Goal: Task Accomplishment & Management: Manage account settings

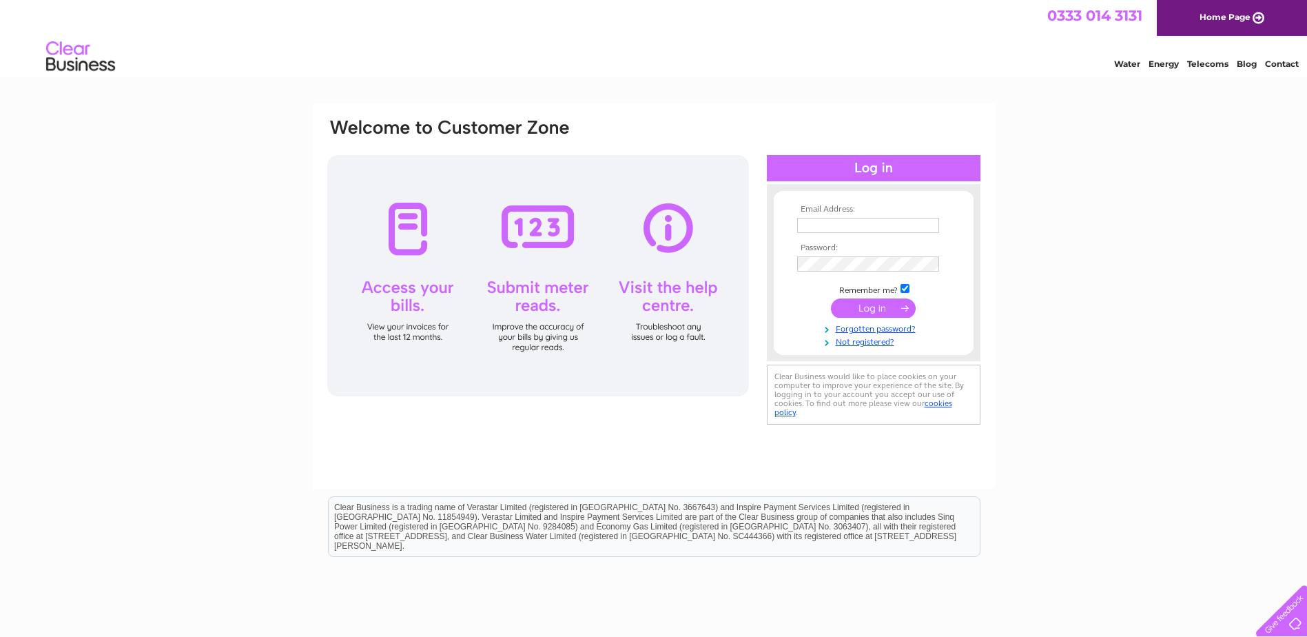
click at [830, 229] on input "text" at bounding box center [868, 225] width 142 height 15
type input "[PERSON_NAME][EMAIL_ADDRESS][DOMAIN_NAME]"
click at [831, 300] on input "submit" at bounding box center [873, 309] width 85 height 19
click at [890, 228] on input "james.ball89@outlook.com" at bounding box center [868, 225] width 142 height 15
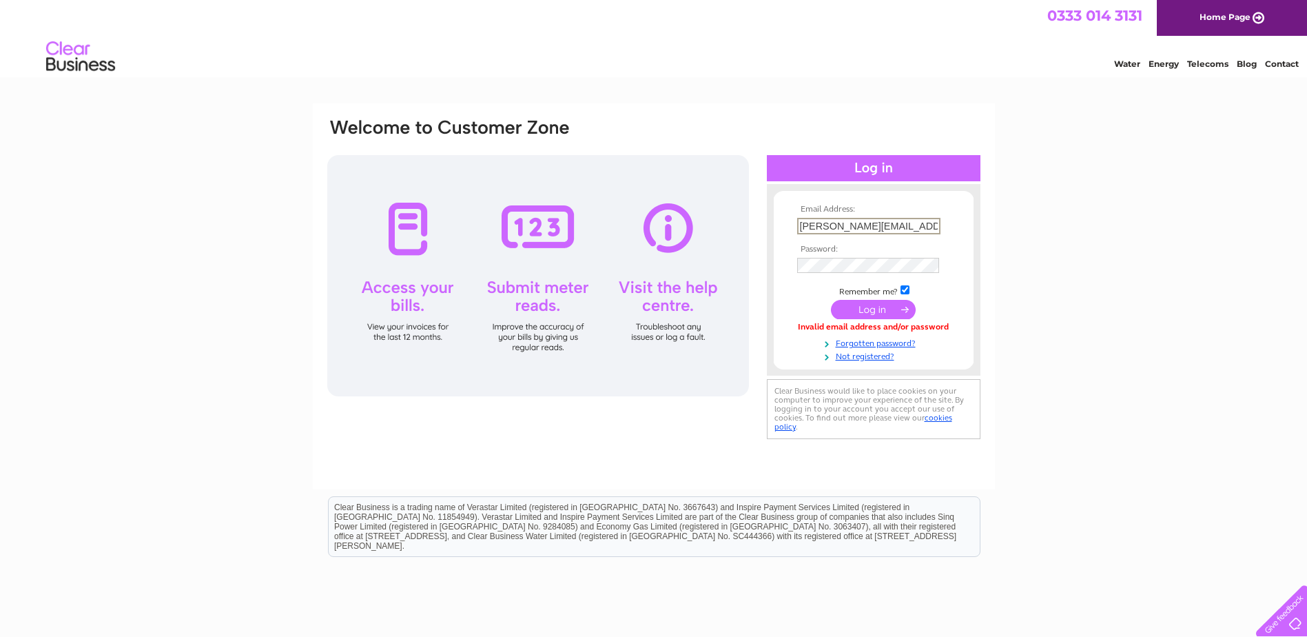
drag, startPoint x: 799, startPoint y: 225, endPoint x: 1032, endPoint y: 221, distance: 232.3
click at [1032, 221] on div "Email Address: james.ball89@outlook.com Password: Forgotten password?" at bounding box center [653, 414] width 1307 height 622
type input "30322077"
click at [831, 300] on input "submit" at bounding box center [873, 309] width 85 height 19
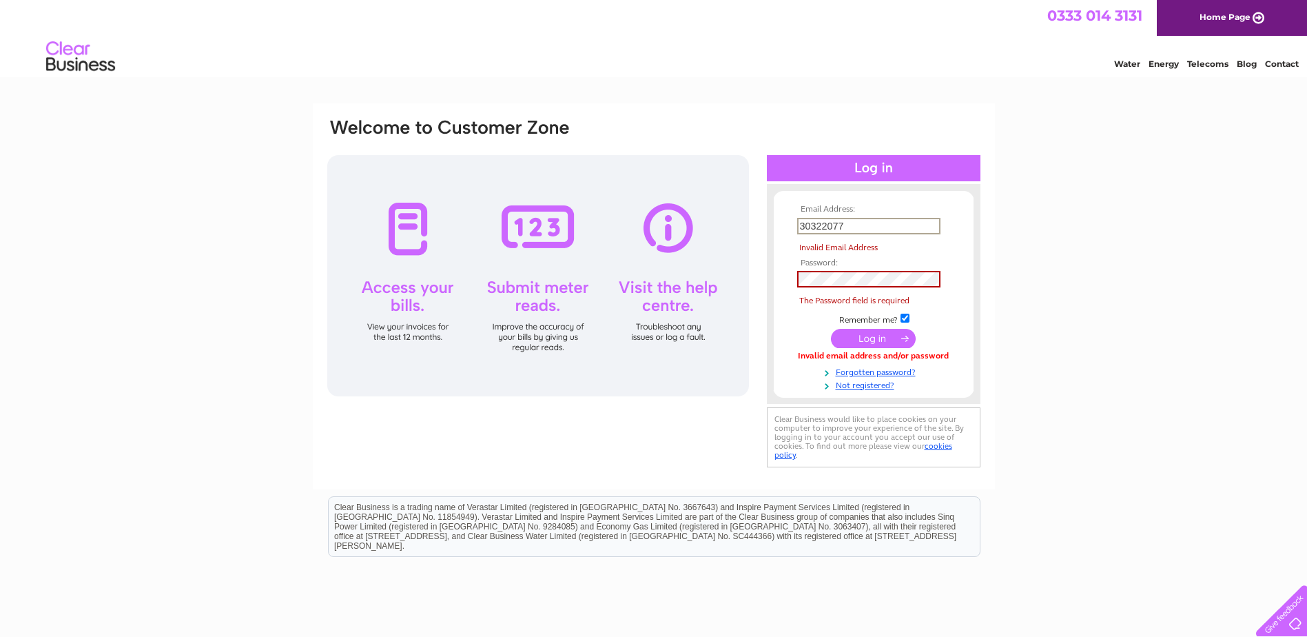
drag, startPoint x: 845, startPoint y: 223, endPoint x: 708, endPoint y: 252, distance: 139.5
click at [708, 252] on div "Email Address: 30322077 Invalid Email Address Password: The Password field is r…" at bounding box center [654, 294] width 656 height 354
type input "[PERSON_NAME][EMAIL_ADDRESS][DOMAIN_NAME]"
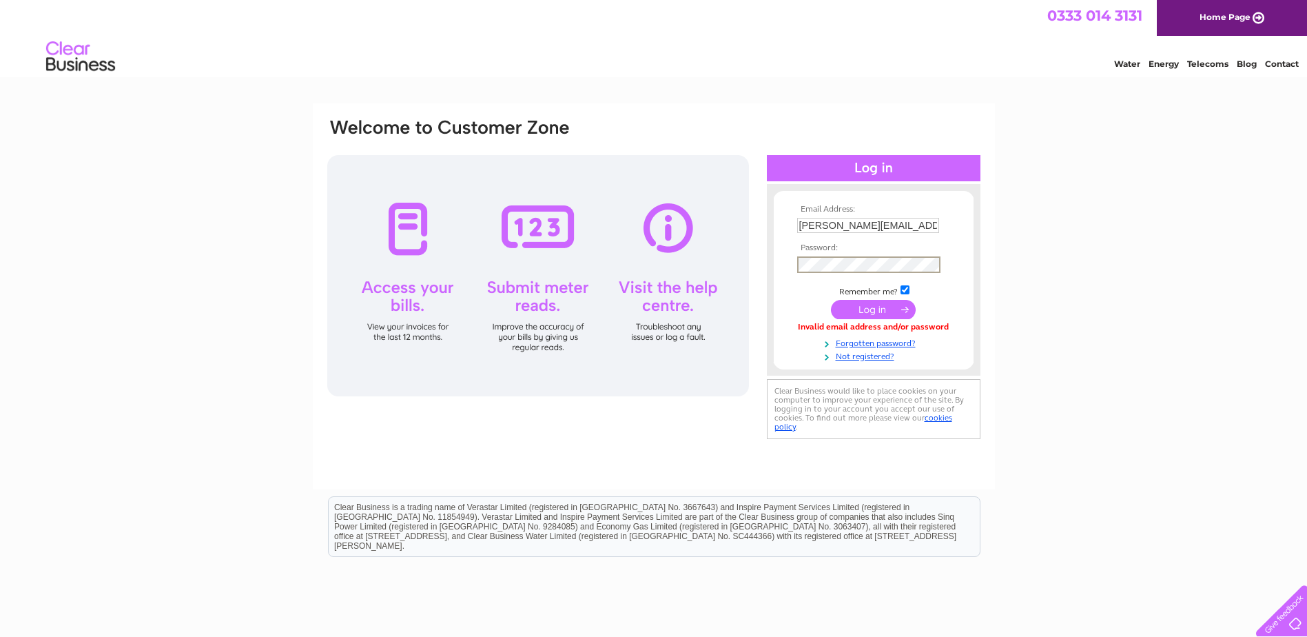
click at [831, 300] on input "submit" at bounding box center [873, 309] width 85 height 19
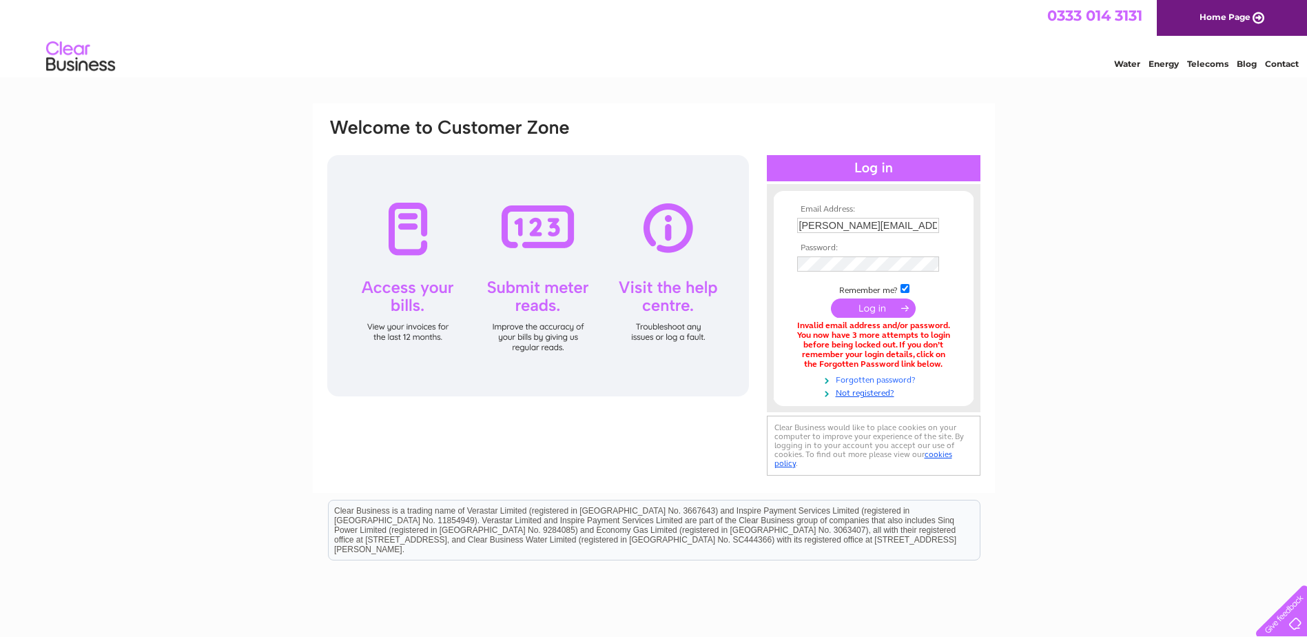
click at [881, 379] on link "Forgotten password?" at bounding box center [875, 378] width 156 height 13
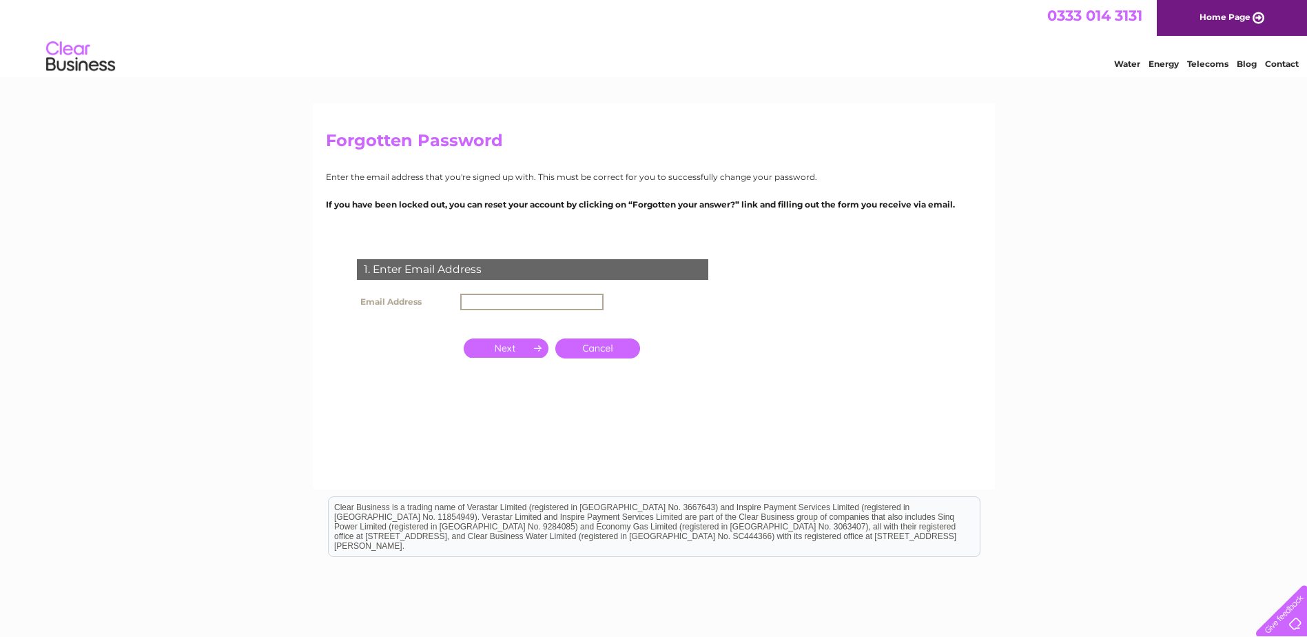
click at [489, 297] on input "text" at bounding box center [531, 302] width 143 height 17
type input "[PERSON_NAME][EMAIL_ADDRESS][DOMAIN_NAME]"
click at [523, 345] on input "button" at bounding box center [506, 347] width 85 height 19
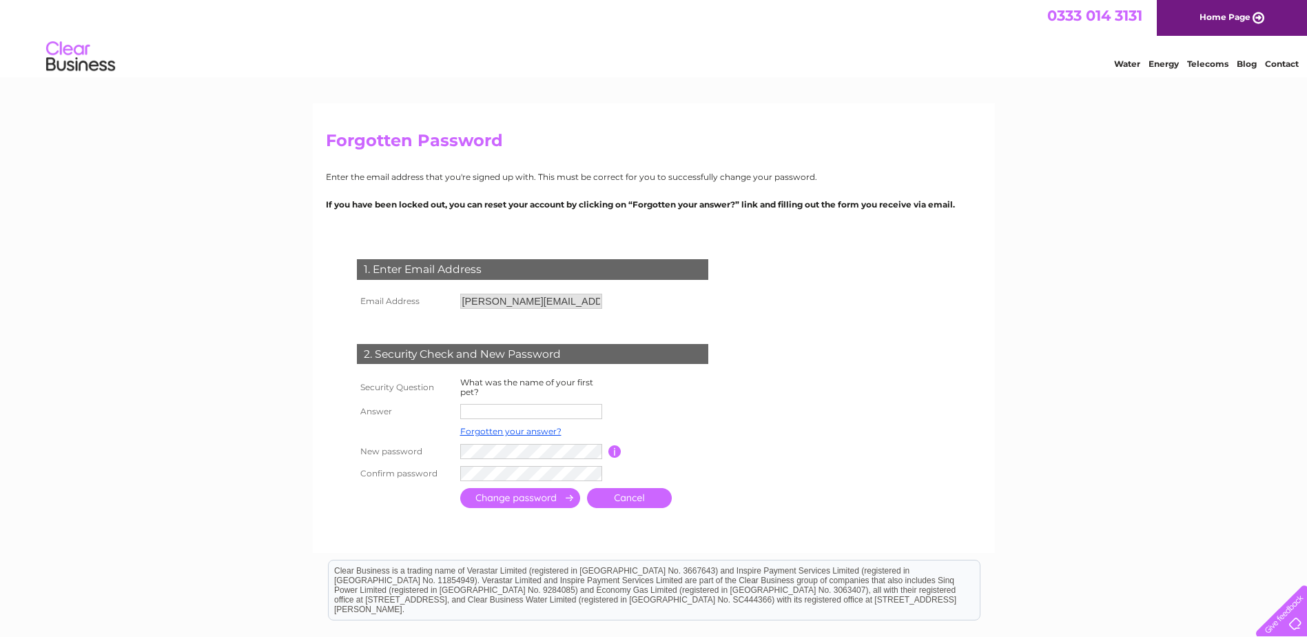
click at [522, 414] on input "text" at bounding box center [531, 411] width 142 height 15
type input "Dixon"
click at [460, 489] on input "submit" at bounding box center [520, 499] width 120 height 20
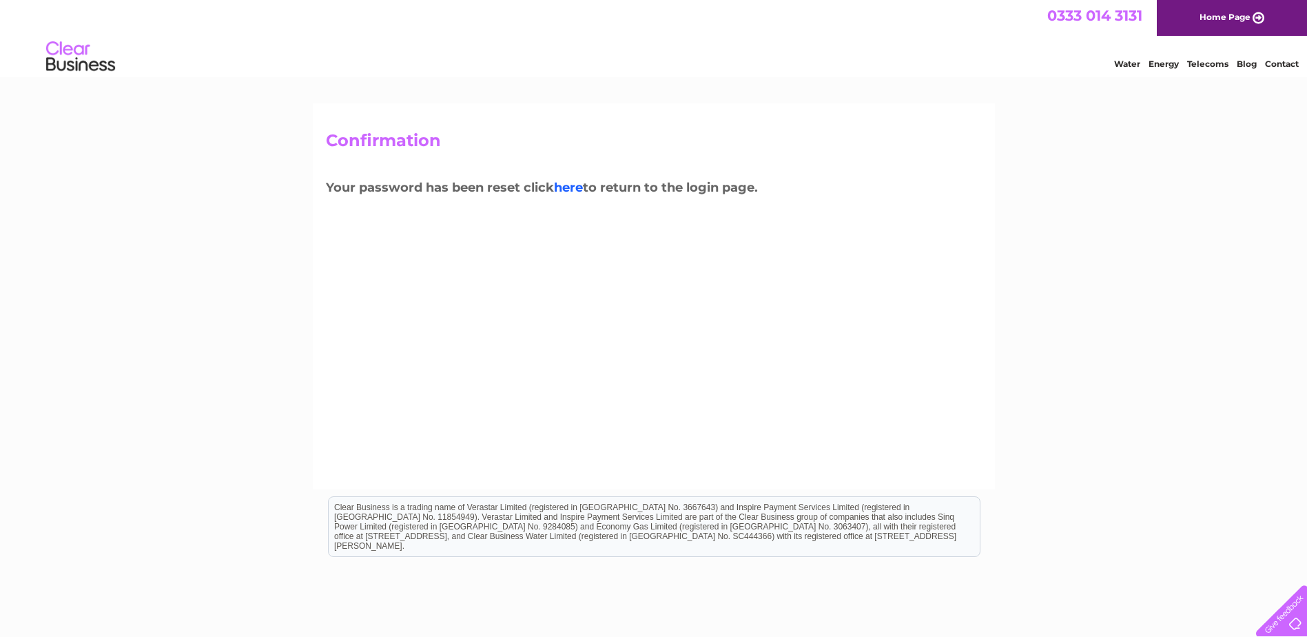
click at [576, 190] on link "here" at bounding box center [568, 187] width 29 height 15
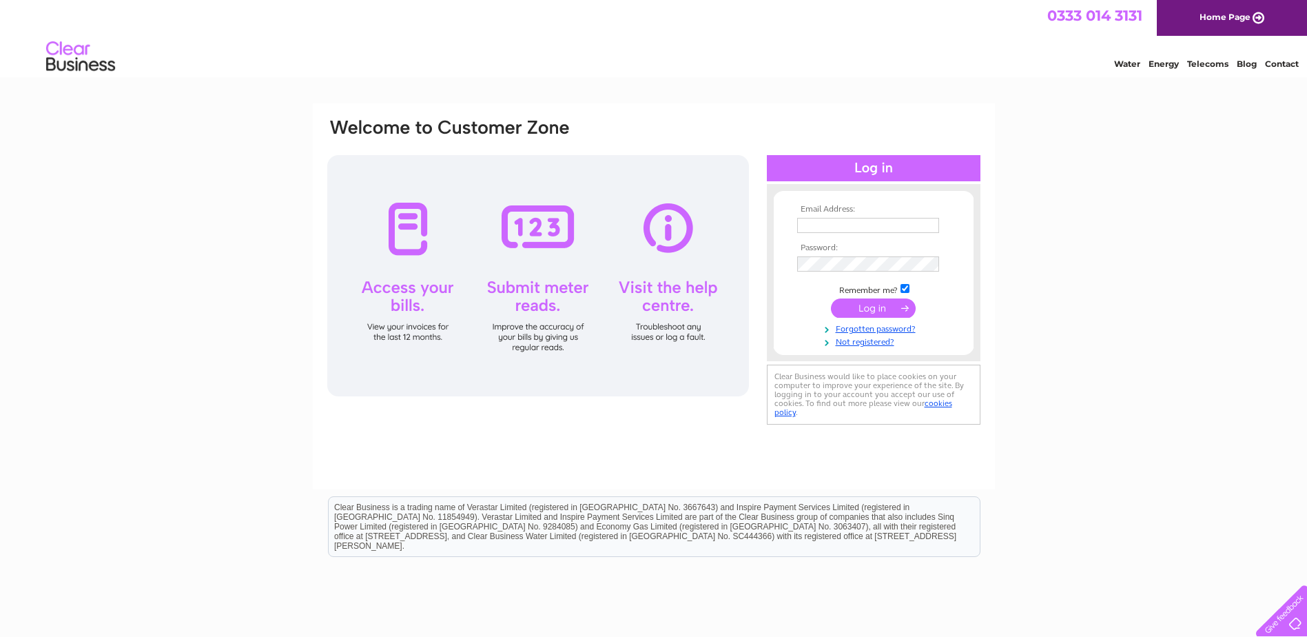
type input "james.ball89@outlook.com"
click at [781, 315] on form "Email Address: james.ball89@outlook.com Password:" at bounding box center [874, 277] width 200 height 144
click at [868, 309] on input "submit" at bounding box center [873, 307] width 85 height 19
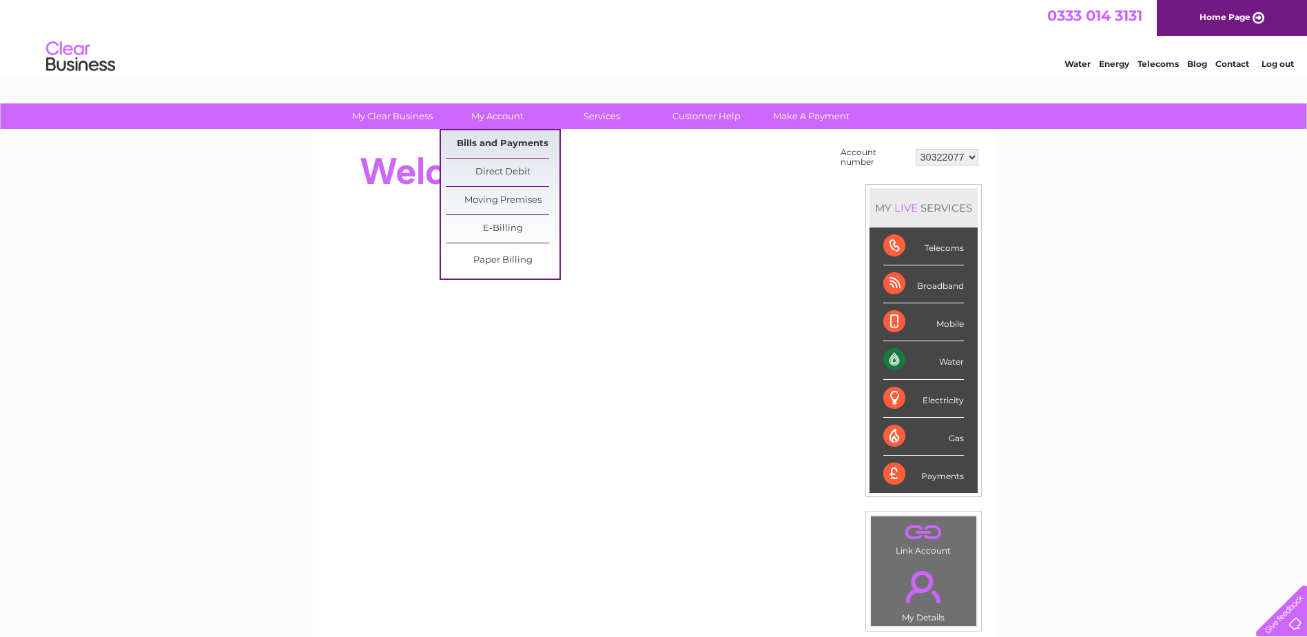
click at [487, 143] on link "Bills and Payments" at bounding box center [503, 144] width 114 height 28
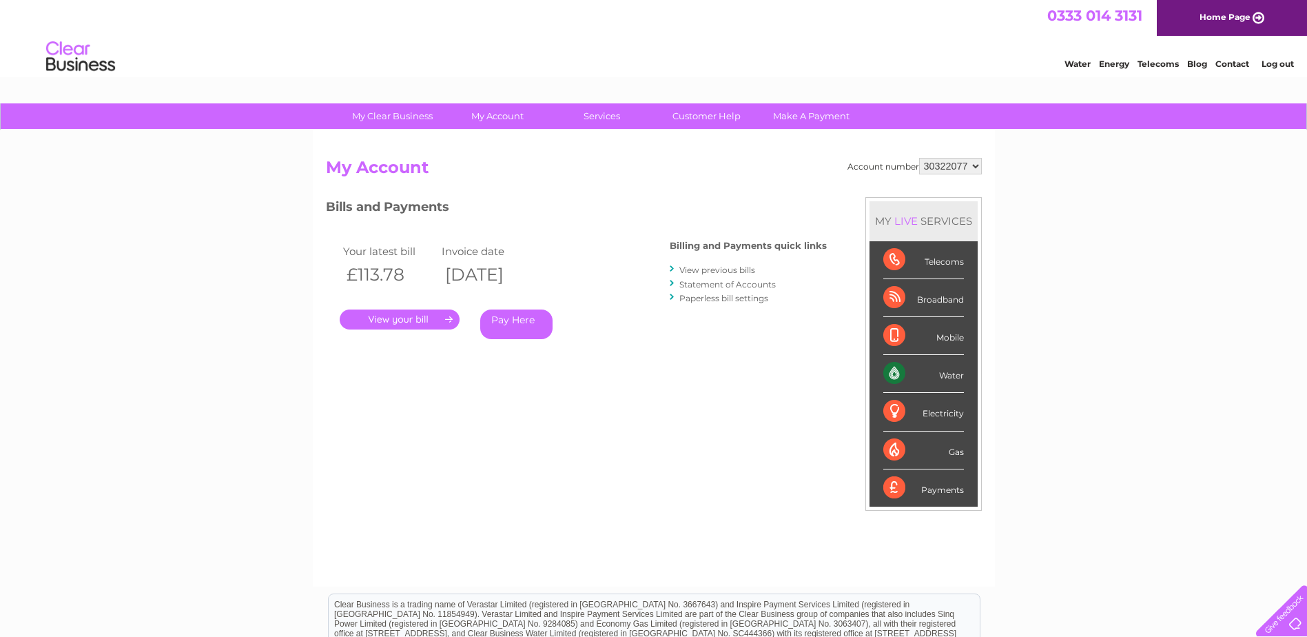
click at [400, 320] on link "." at bounding box center [400, 319] width 120 height 20
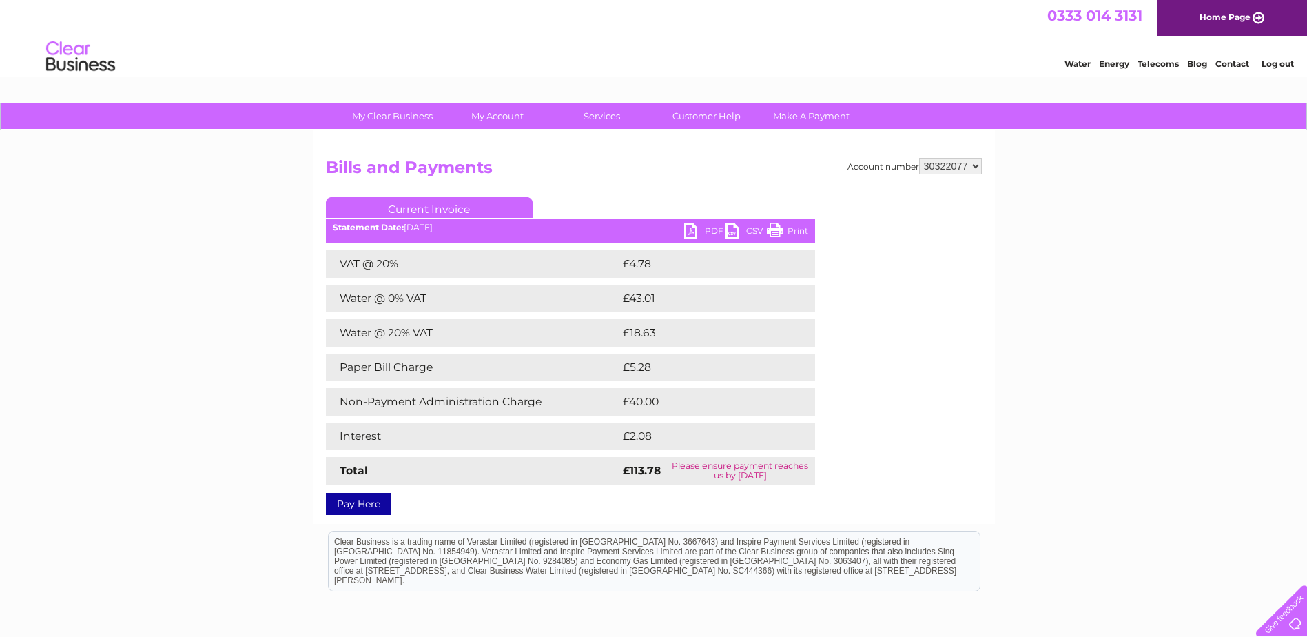
click at [704, 229] on link "PDF" at bounding box center [704, 233] width 41 height 20
click at [278, 220] on div "My Clear Business Login Details My Details My Preferences Link Account My Accou…" at bounding box center [653, 431] width 1307 height 656
click at [688, 234] on link "PDF" at bounding box center [704, 233] width 41 height 20
